Goal: Information Seeking & Learning: Learn about a topic

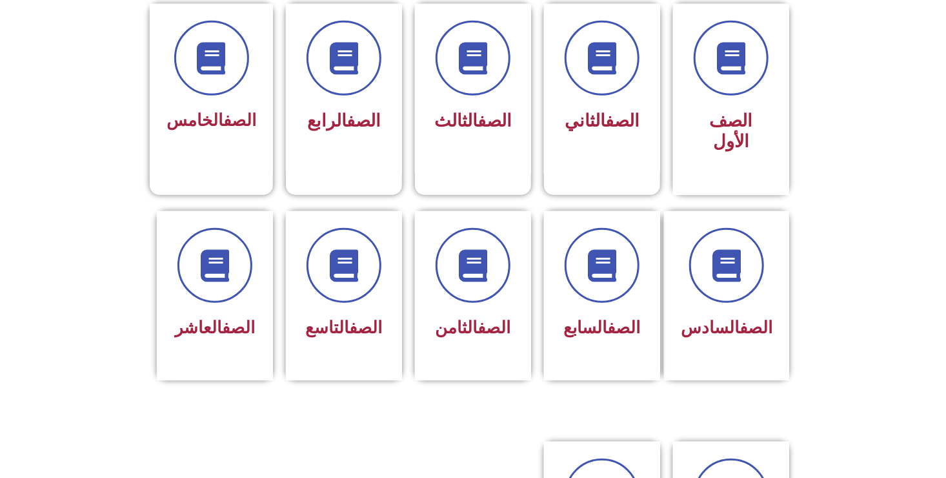
scroll to position [430, 0]
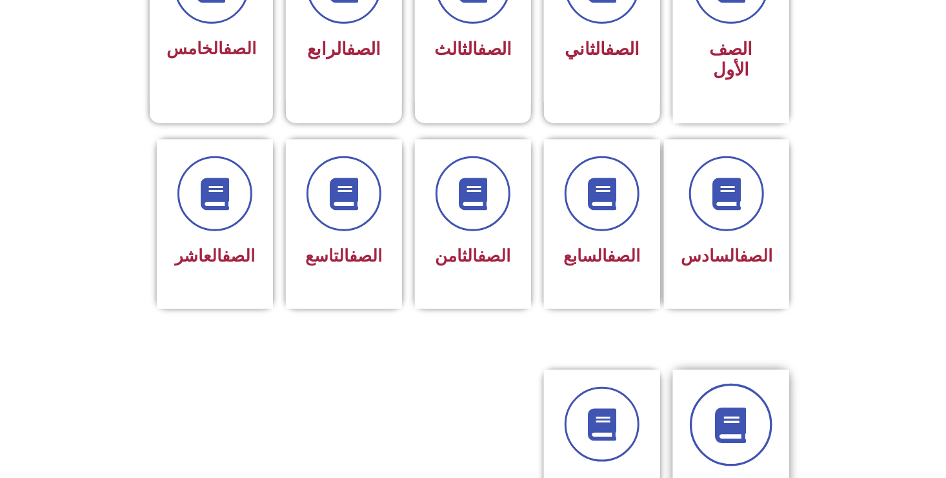
click at [724, 407] on icon at bounding box center [732, 425] width 36 height 36
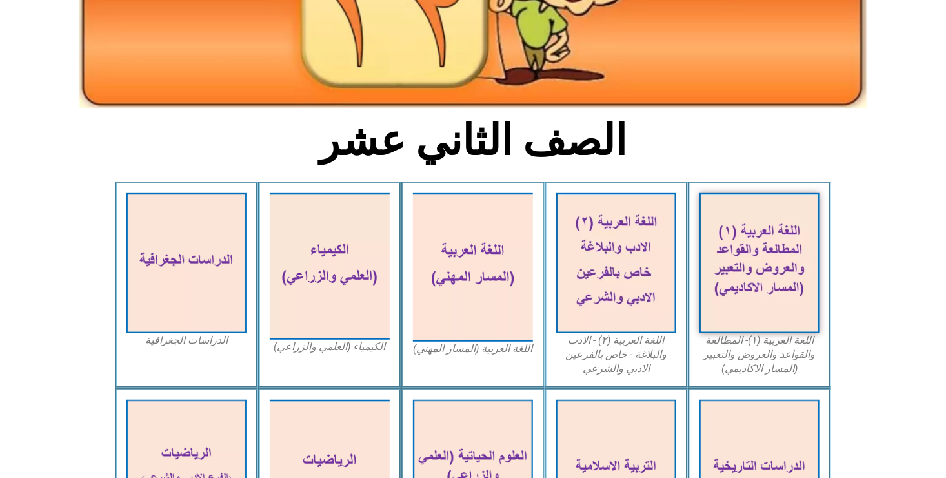
scroll to position [430, 0]
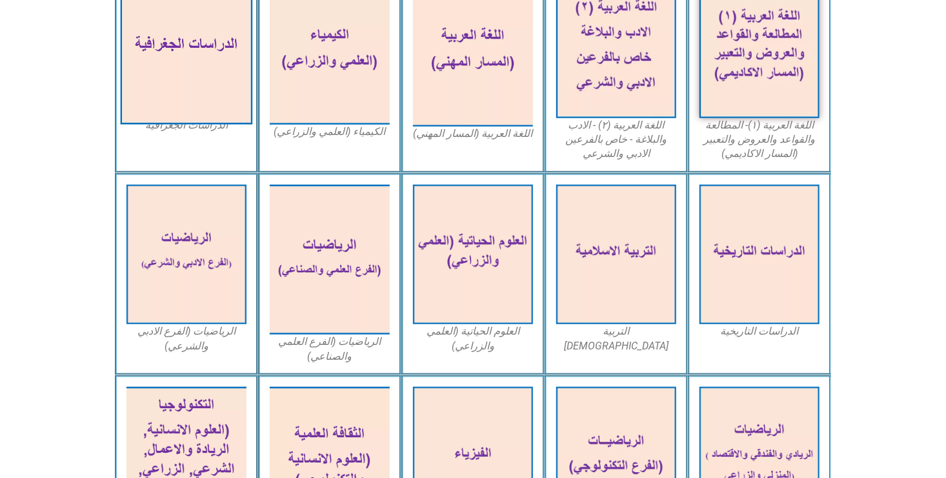
click at [149, 74] on img at bounding box center [187, 48] width 132 height 154
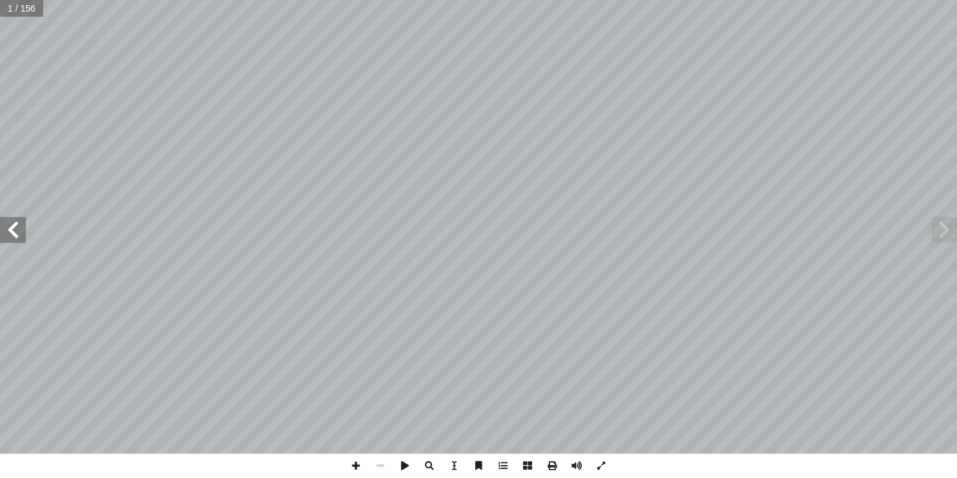
click at [17, 227] on span at bounding box center [13, 230] width 26 height 26
click at [6, 222] on span at bounding box center [13, 230] width 26 height 26
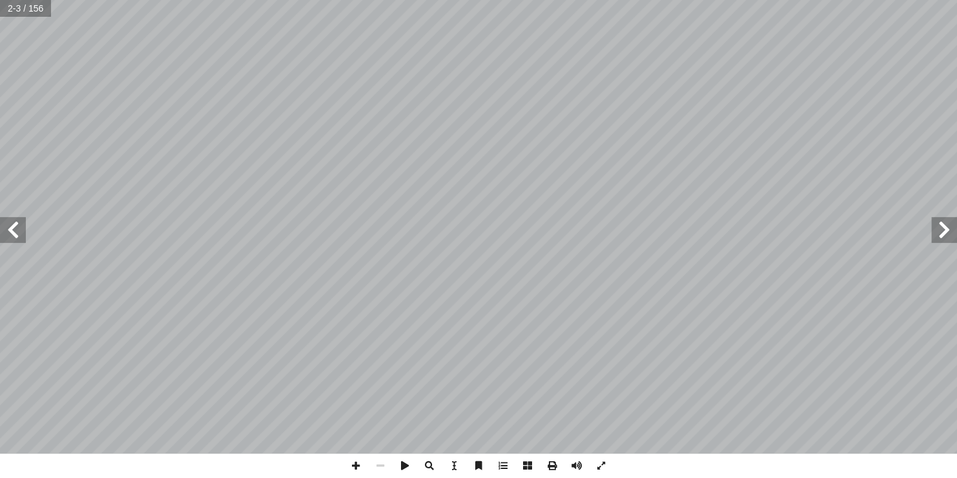
click at [6, 222] on span at bounding box center [13, 230] width 26 height 26
click at [937, 233] on span at bounding box center [944, 230] width 26 height 26
click at [933, 231] on span at bounding box center [944, 230] width 26 height 26
click at [948, 234] on span at bounding box center [944, 230] width 26 height 26
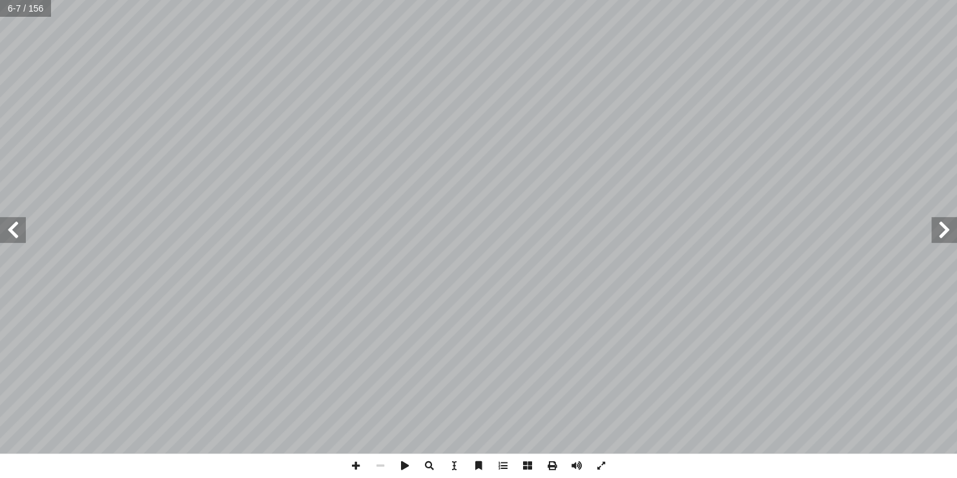
click at [948, 234] on span at bounding box center [944, 230] width 26 height 26
click at [946, 234] on span at bounding box center [944, 230] width 26 height 26
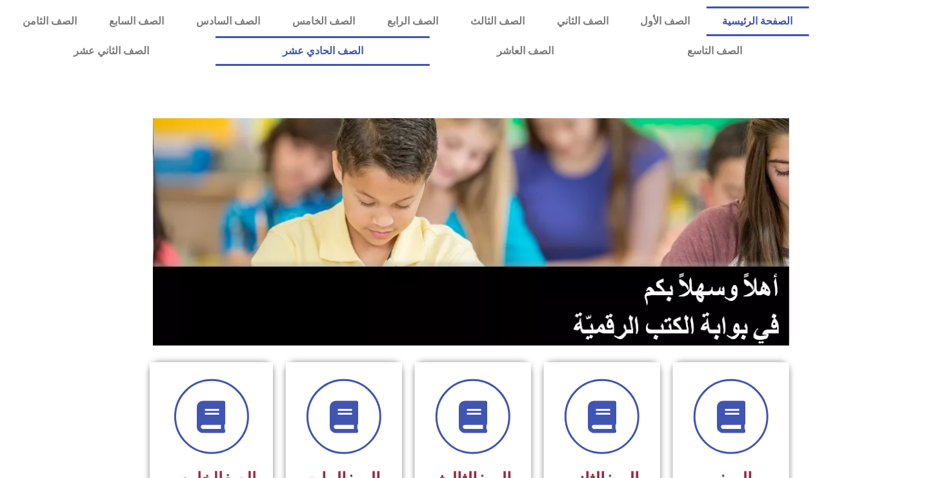
click at [430, 46] on link "الصف الحادي عشر" at bounding box center [323, 51] width 214 height 30
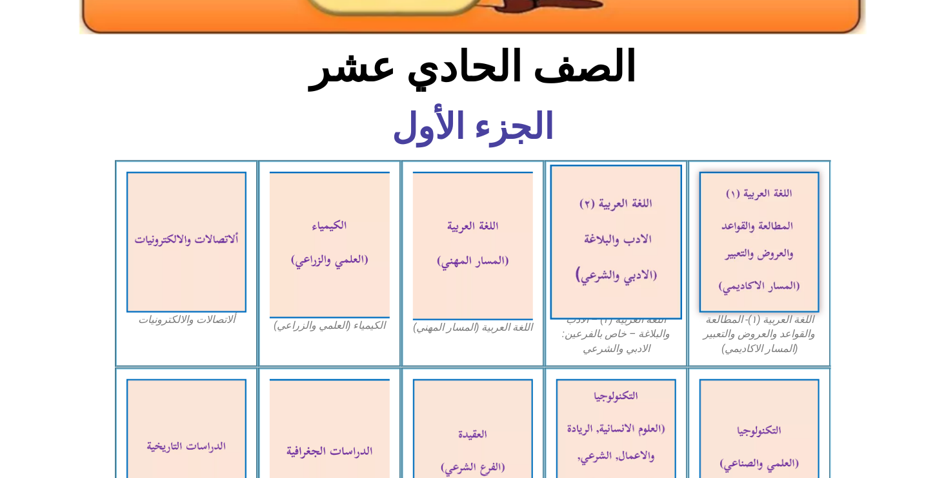
scroll to position [430, 0]
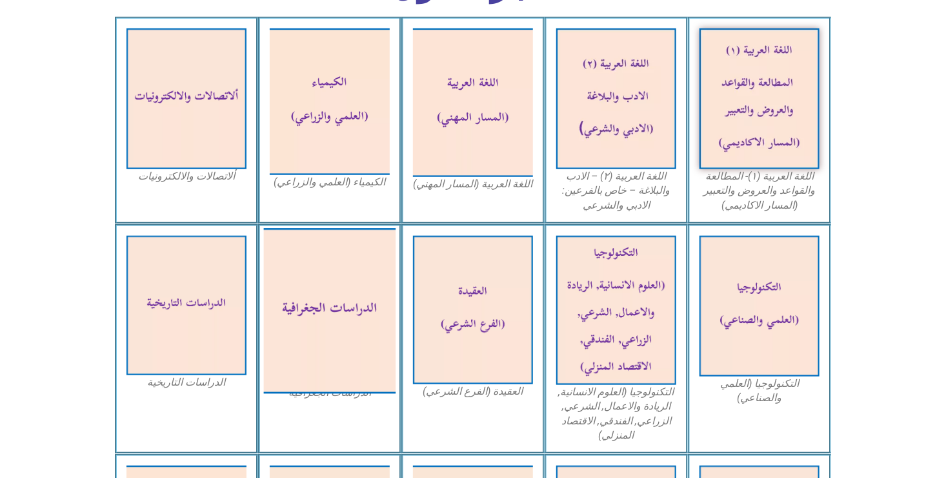
click at [299, 328] on img at bounding box center [330, 310] width 132 height 165
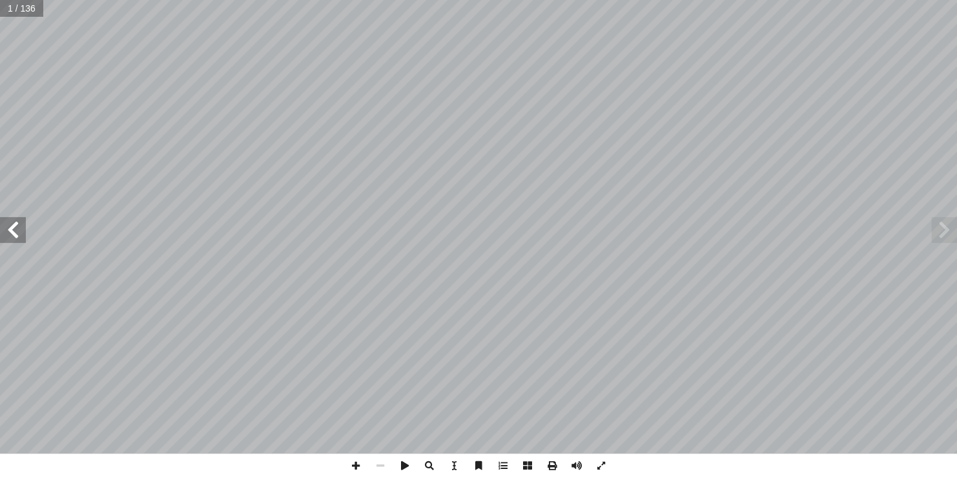
click at [10, 230] on span at bounding box center [13, 230] width 26 height 26
drag, startPoint x: 10, startPoint y: 230, endPoint x: 20, endPoint y: 228, distance: 9.8
click at [16, 229] on span at bounding box center [13, 230] width 26 height 26
click at [7, 231] on span at bounding box center [13, 230] width 26 height 26
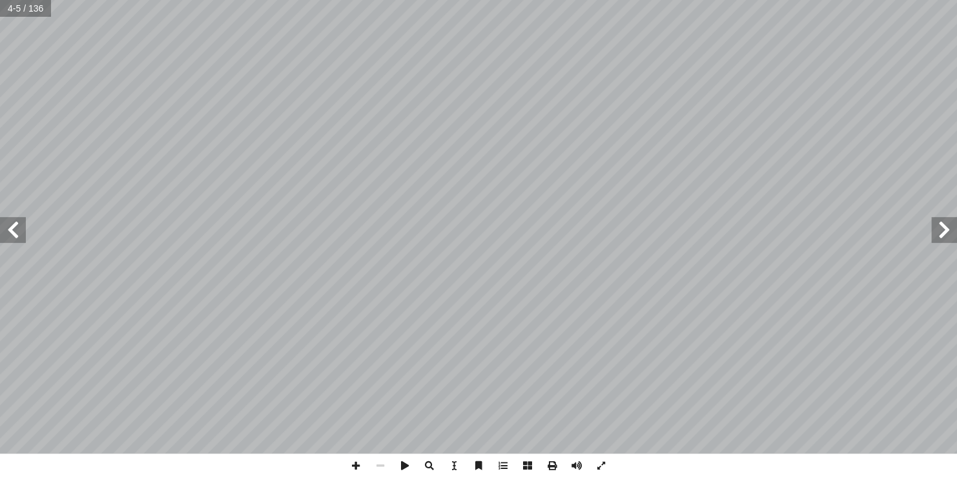
click at [7, 231] on span at bounding box center [13, 230] width 26 height 26
click at [380, 463] on span at bounding box center [380, 465] width 25 height 25
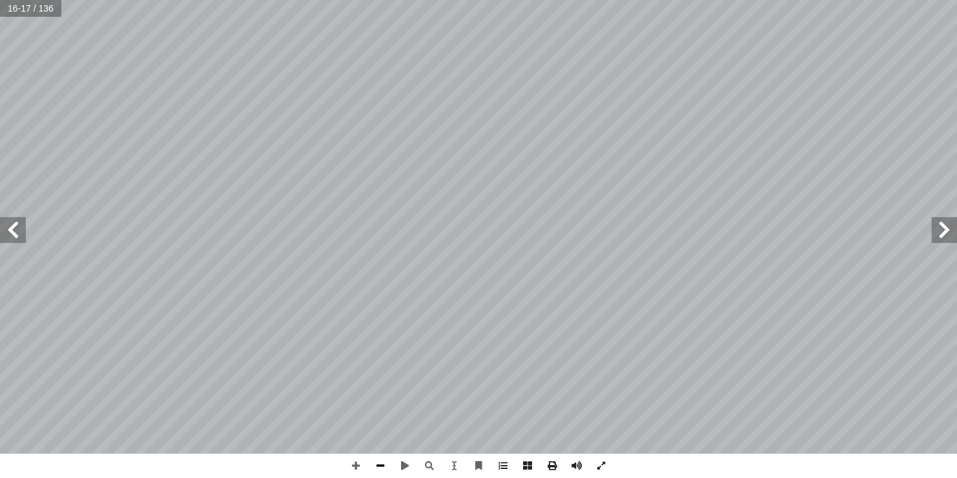
click at [376, 469] on span at bounding box center [380, 465] width 25 height 25
click at [352, 456] on span at bounding box center [355, 465] width 25 height 25
click at [360, 476] on span at bounding box center [355, 465] width 25 height 25
click at [502, 460] on span at bounding box center [503, 465] width 25 height 25
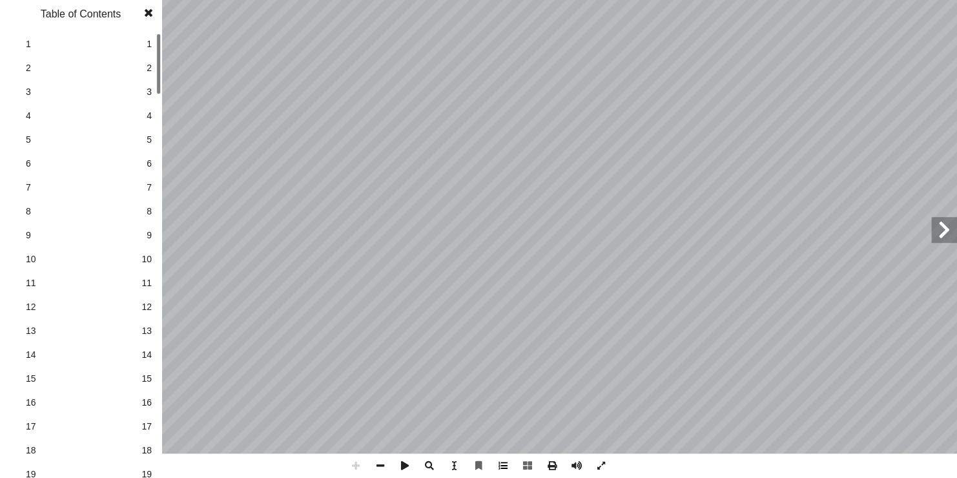
click at [503, 460] on span at bounding box center [503, 465] width 25 height 25
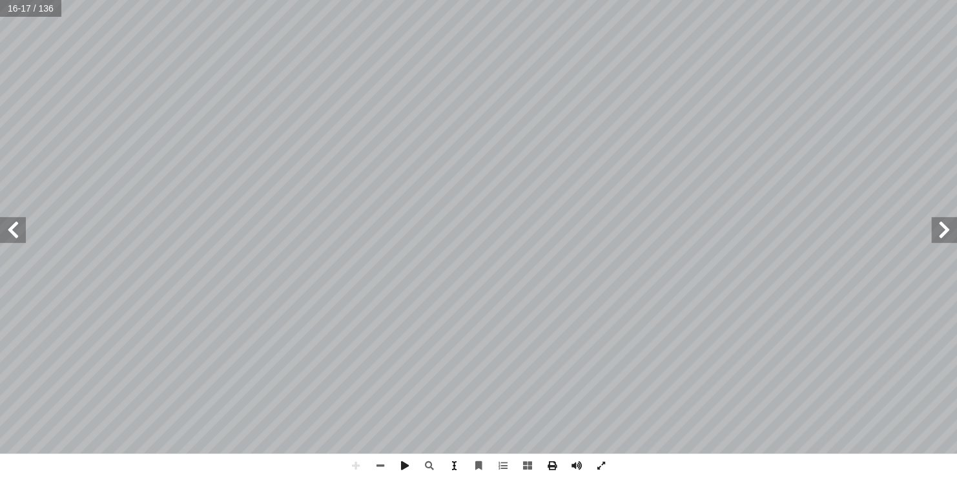
click at [454, 464] on span at bounding box center [454, 465] width 25 height 25
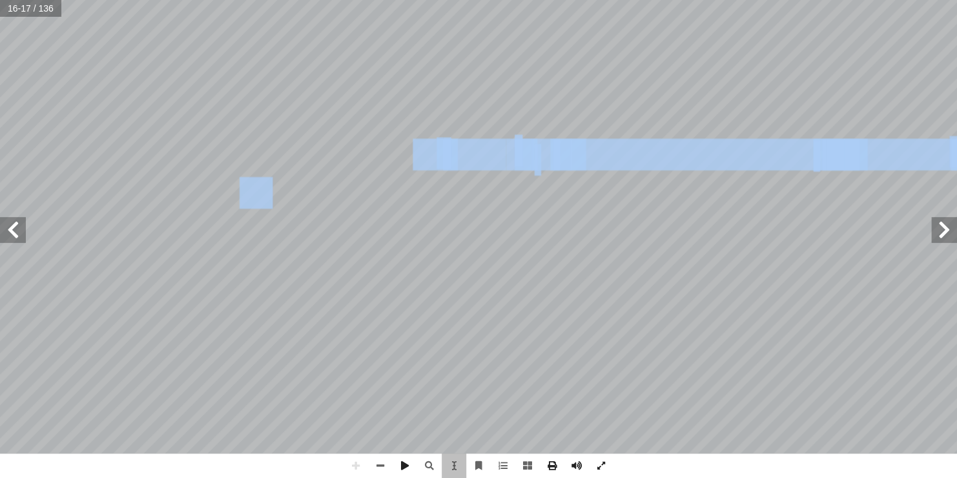
drag, startPoint x: 409, startPoint y: 164, endPoint x: 231, endPoint y: 187, distance: 179.0
click at [231, 187] on div "١٢ رس ّ الد الث ّ الث خرى أ ت علم الجغرافيا وعلاقته بالعلوم ال� � مجال ن يكونوا…" at bounding box center [613, 236] width 1022 height 1321
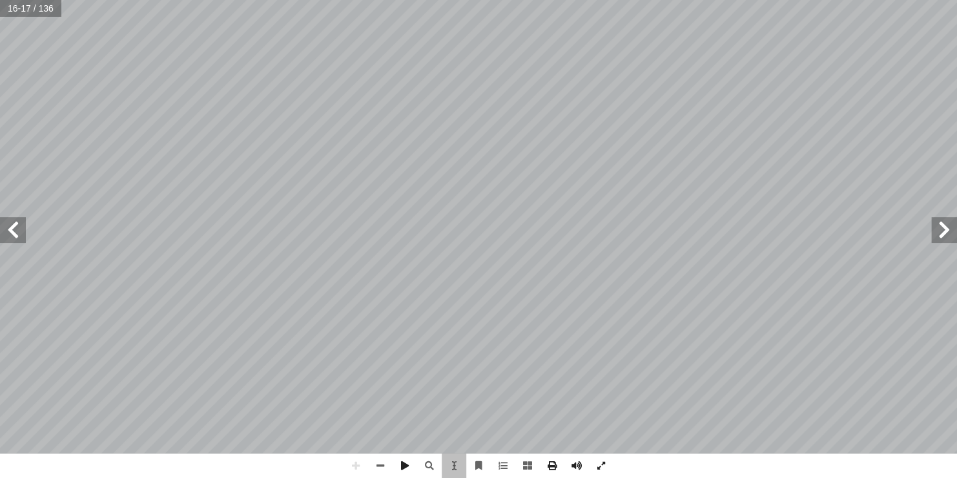
drag, startPoint x: 231, startPoint y: 187, endPoint x: 156, endPoint y: 217, distance: 81.1
click at [156, 217] on div "١٢ رس ّ الد الث ّ الث خرى أ ت علم الجغرافيا وعلاقته بالعلوم ال� � مجال ن يكونوا…" at bounding box center [613, 236] width 1022 height 1321
click at [449, 463] on span at bounding box center [454, 465] width 25 height 25
click at [601, 466] on span at bounding box center [601, 465] width 25 height 25
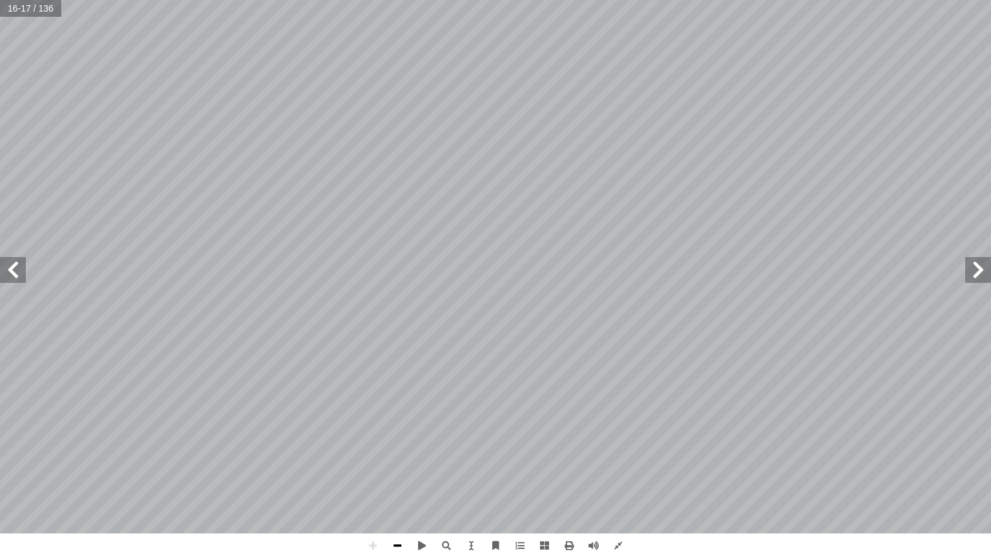
click at [389, 477] on span at bounding box center [397, 545] width 25 height 25
click at [394, 477] on span at bounding box center [397, 545] width 25 height 25
click at [400, 477] on span at bounding box center [397, 545] width 25 height 25
click at [397, 477] on span at bounding box center [397, 545] width 25 height 25
click at [396, 477] on span at bounding box center [397, 545] width 25 height 25
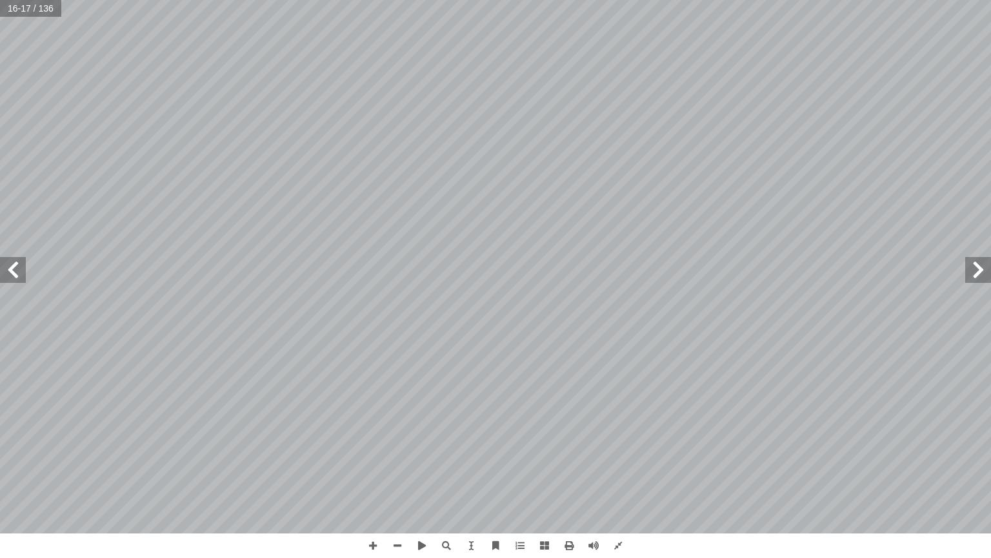
click at [7, 270] on span at bounding box center [13, 270] width 26 height 26
click at [369, 477] on span at bounding box center [373, 545] width 25 height 25
click at [396, 477] on span at bounding box center [397, 545] width 25 height 25
click at [371, 477] on span at bounding box center [373, 545] width 25 height 25
click at [396, 477] on span at bounding box center [397, 545] width 25 height 25
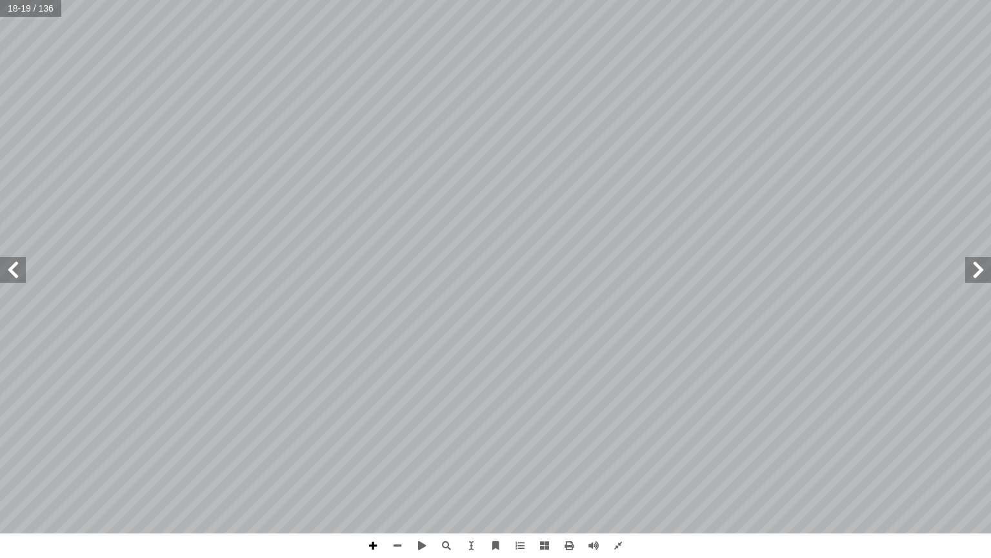
click at [367, 477] on span at bounding box center [373, 545] width 25 height 25
click at [395, 477] on span at bounding box center [397, 545] width 25 height 25
click at [956, 265] on span at bounding box center [979, 270] width 26 height 26
click at [1, 278] on span at bounding box center [13, 270] width 26 height 26
click at [956, 281] on span at bounding box center [979, 270] width 26 height 26
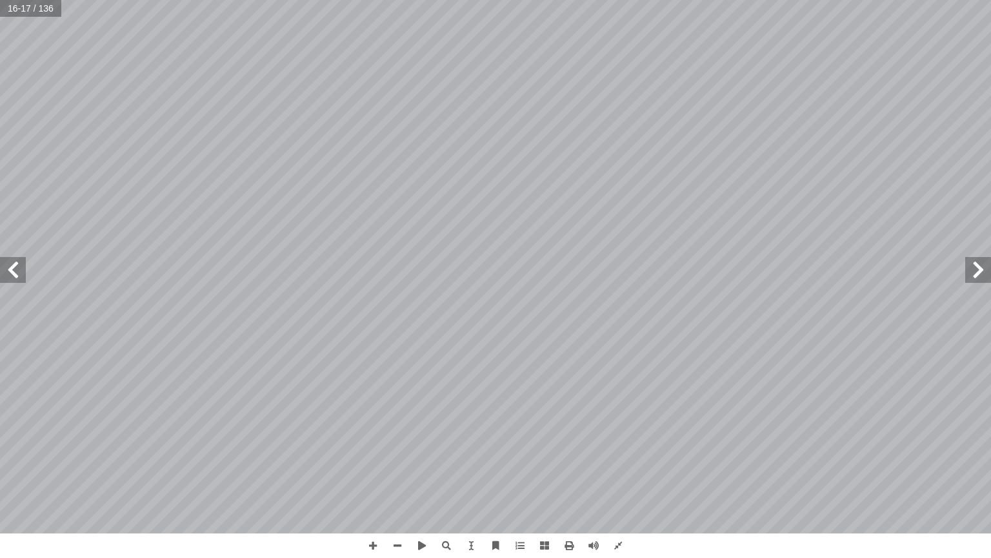
click at [9, 269] on span at bounding box center [13, 270] width 26 height 26
click at [404, 477] on span at bounding box center [397, 545] width 25 height 25
click at [956, 269] on span at bounding box center [979, 270] width 26 height 26
click at [10, 267] on span at bounding box center [13, 270] width 26 height 26
click at [376, 477] on span at bounding box center [373, 545] width 25 height 25
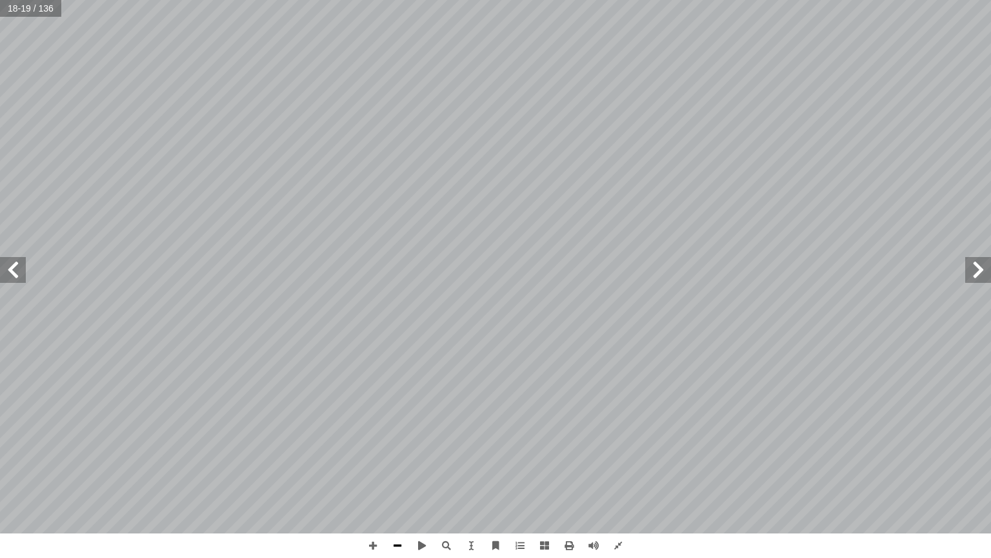
click at [400, 477] on span at bounding box center [397, 545] width 25 height 25
click at [376, 477] on span at bounding box center [373, 545] width 25 height 25
click at [363, 477] on span at bounding box center [373, 545] width 25 height 25
click at [403, 477] on span at bounding box center [397, 545] width 25 height 25
click at [956, 268] on span at bounding box center [979, 270] width 26 height 26
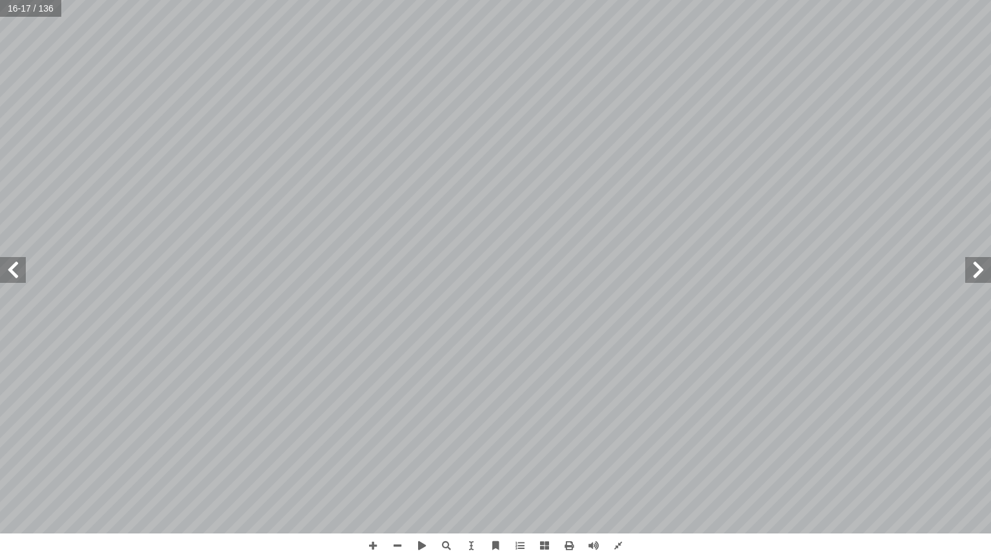
click at [8, 272] on span at bounding box center [13, 270] width 26 height 26
click at [374, 477] on span at bounding box center [373, 545] width 25 height 25
click at [395, 477] on span at bounding box center [397, 545] width 25 height 25
click at [25, 269] on span at bounding box center [13, 270] width 26 height 26
click at [20, 269] on span at bounding box center [13, 270] width 26 height 26
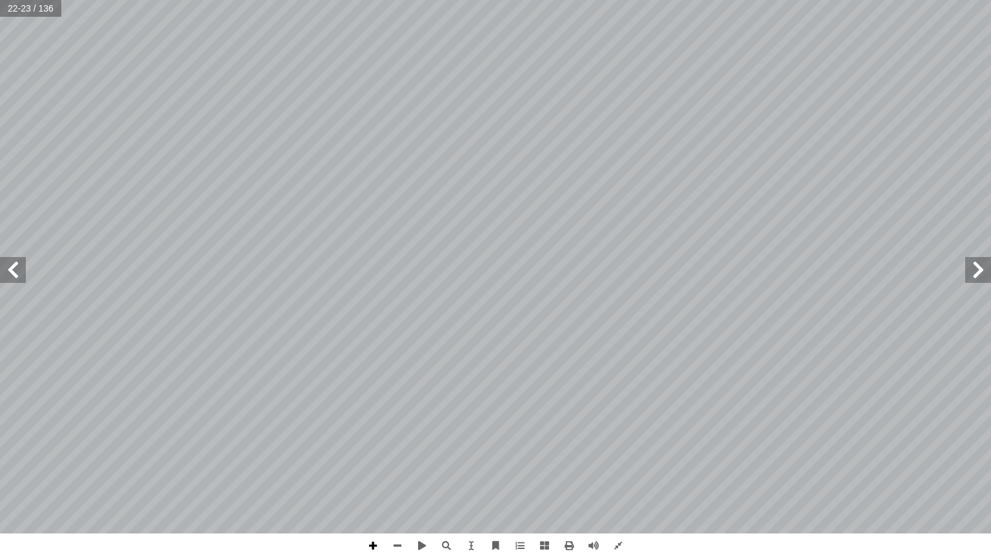
click at [371, 477] on span at bounding box center [373, 545] width 25 height 25
click at [374, 477] on span at bounding box center [373, 545] width 25 height 25
